Goal: Entertainment & Leisure: Consume media (video, audio)

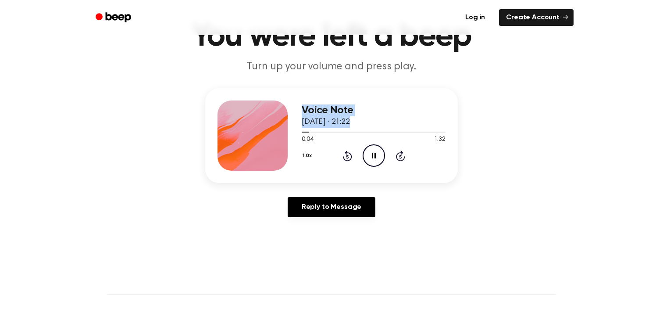
drag, startPoint x: 307, startPoint y: 134, endPoint x: 275, endPoint y: 132, distance: 32.5
click at [274, 132] on div "Voice Note [DATE] · 21:22 0:04 1:32 Your browser does not support the [object O…" at bounding box center [331, 135] width 253 height 95
click at [373, 160] on icon "Pause Audio" at bounding box center [374, 155] width 22 height 22
drag, startPoint x: 310, startPoint y: 133, endPoint x: 286, endPoint y: 133, distance: 23.3
click at [286, 133] on div "Voice Note [DATE] · 21:22 0:05 1:32 Your browser does not support the [object O…" at bounding box center [331, 135] width 253 height 95
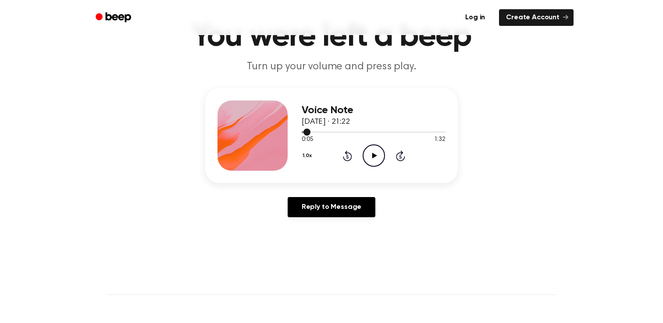
click at [306, 132] on span at bounding box center [307, 132] width 7 height 7
drag, startPoint x: 306, startPoint y: 132, endPoint x: 286, endPoint y: 132, distance: 19.3
click at [286, 132] on div "Voice Note [DATE] · 21:22 0:02 1:32 Your browser does not support the [object O…" at bounding box center [331, 135] width 253 height 95
click at [302, 132] on span at bounding box center [302, 132] width 7 height 7
click at [380, 154] on icon "Play Audio" at bounding box center [374, 155] width 22 height 22
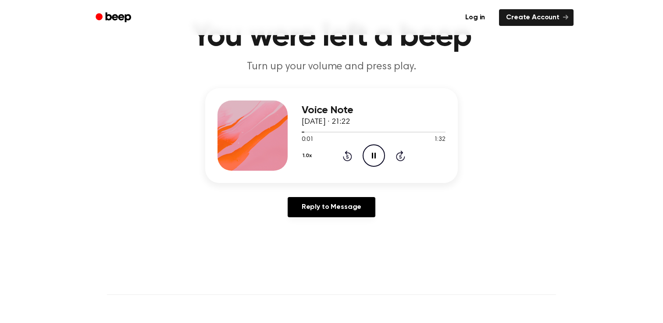
click at [380, 154] on icon "Pause Audio" at bounding box center [374, 155] width 22 height 22
click at [344, 158] on icon at bounding box center [347, 155] width 9 height 11
click at [372, 150] on icon "Play Audio" at bounding box center [374, 155] width 22 height 22
click at [372, 150] on icon "Pause Audio" at bounding box center [374, 155] width 22 height 22
